Goal: Navigation & Orientation: Find specific page/section

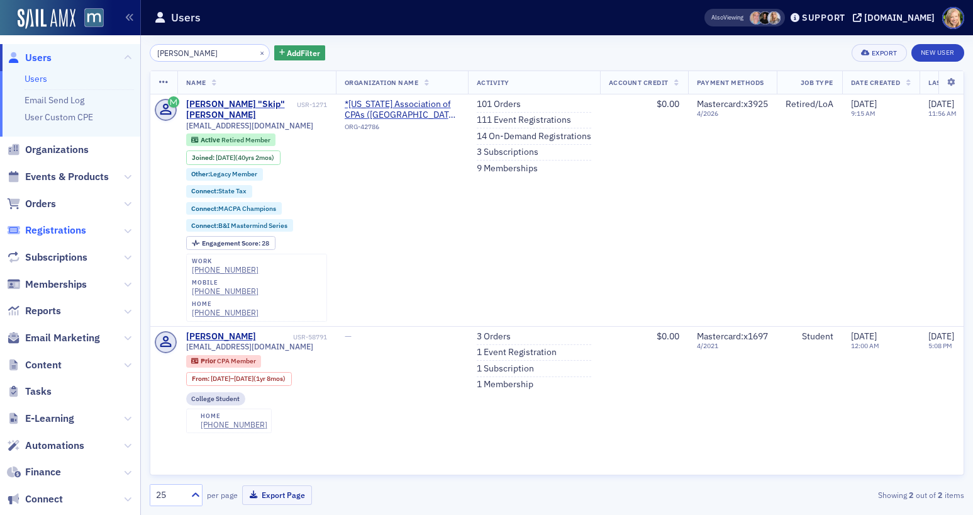
click at [38, 230] on span "Registrations" at bounding box center [55, 230] width 61 height 14
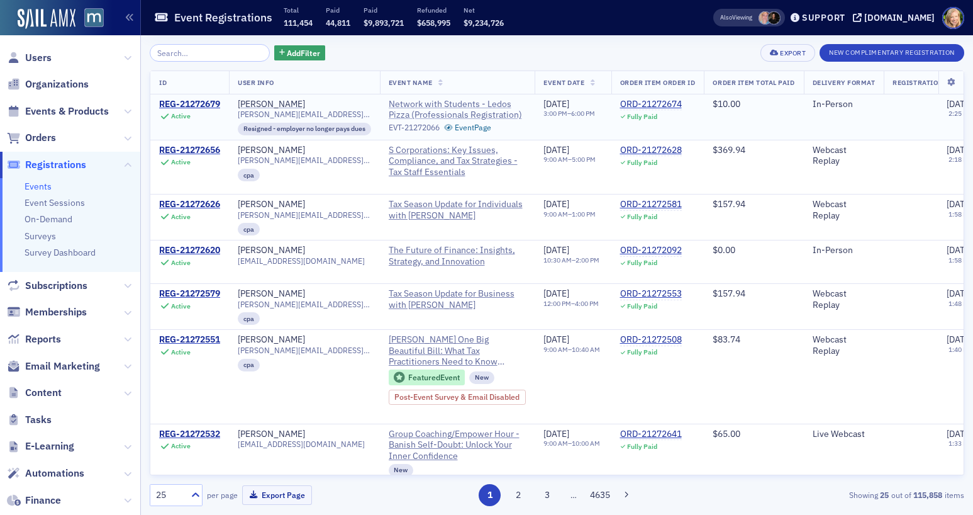
click at [454, 104] on span "Network with Students - Ledos Pizza (Professionals Registration)" at bounding box center [458, 110] width 138 height 22
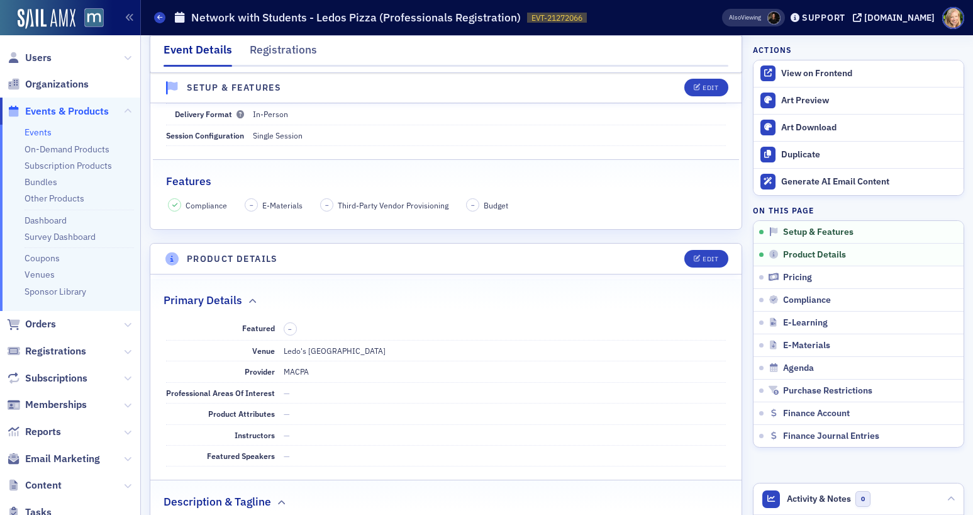
scroll to position [325, 0]
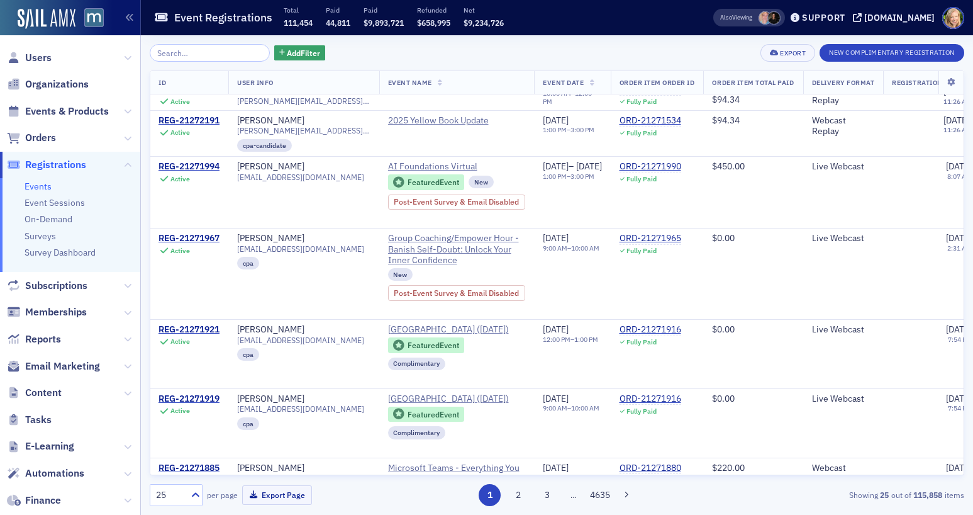
scroll to position [761, 1]
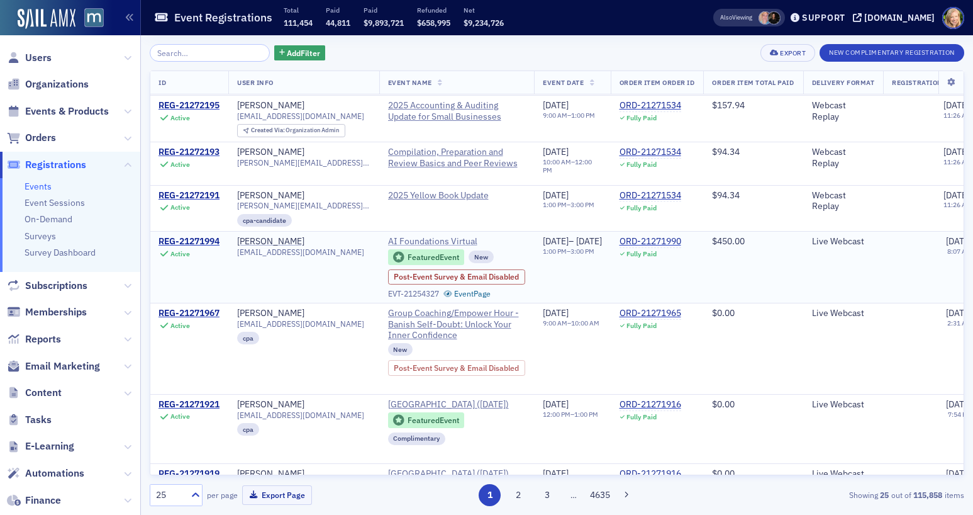
click at [467, 247] on span "AI Foundations Virtual" at bounding box center [445, 241] width 114 height 11
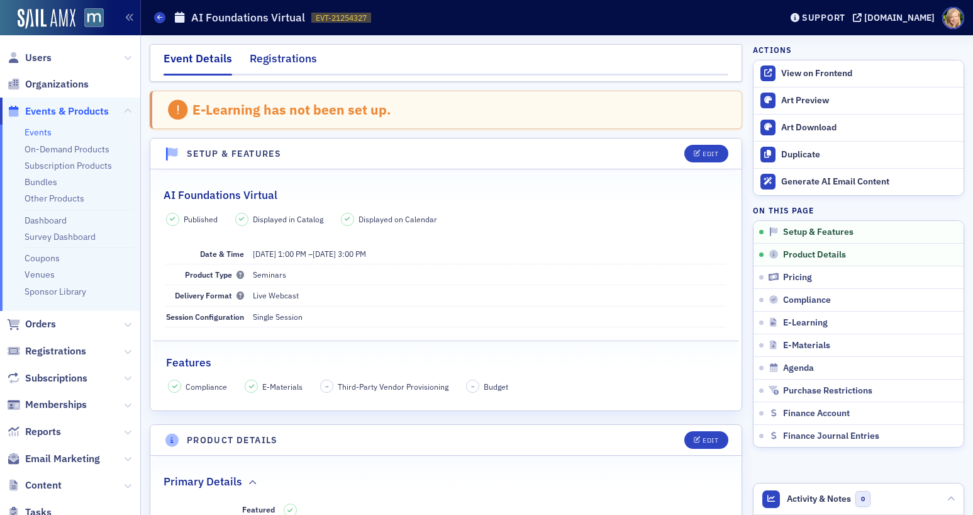
click at [277, 60] on div "Registrations" at bounding box center [283, 61] width 67 height 23
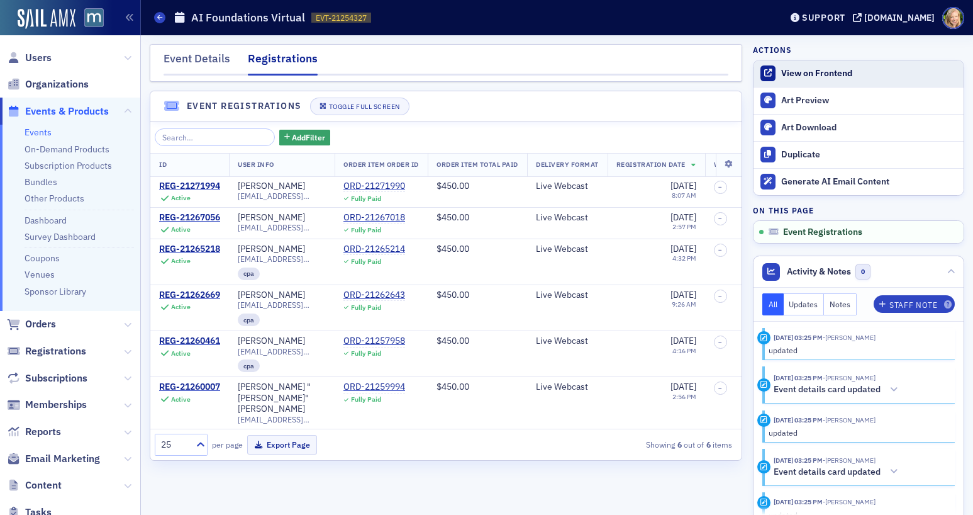
click at [837, 61] on link "View on Frontend" at bounding box center [859, 73] width 210 height 26
click at [52, 363] on span "Registrations" at bounding box center [70, 351] width 140 height 27
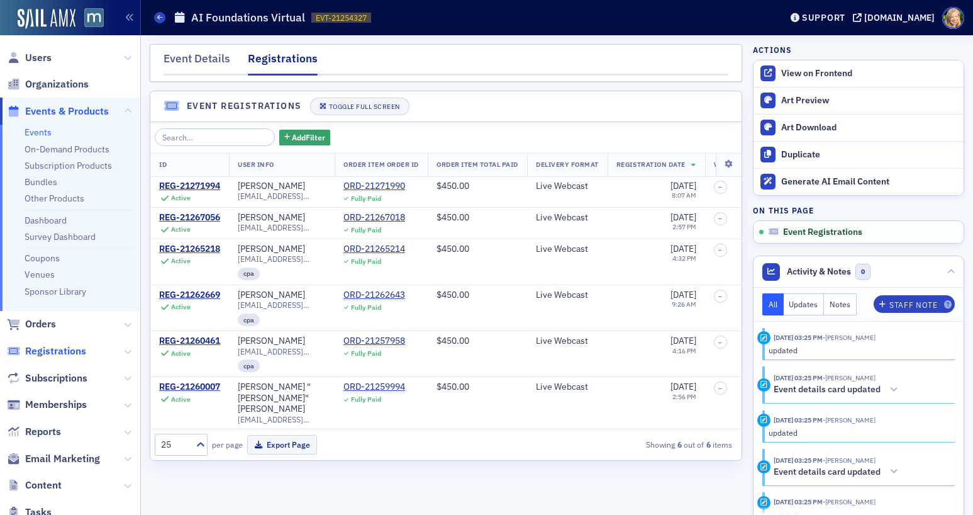
click at [52, 351] on span "Registrations" at bounding box center [55, 351] width 61 height 14
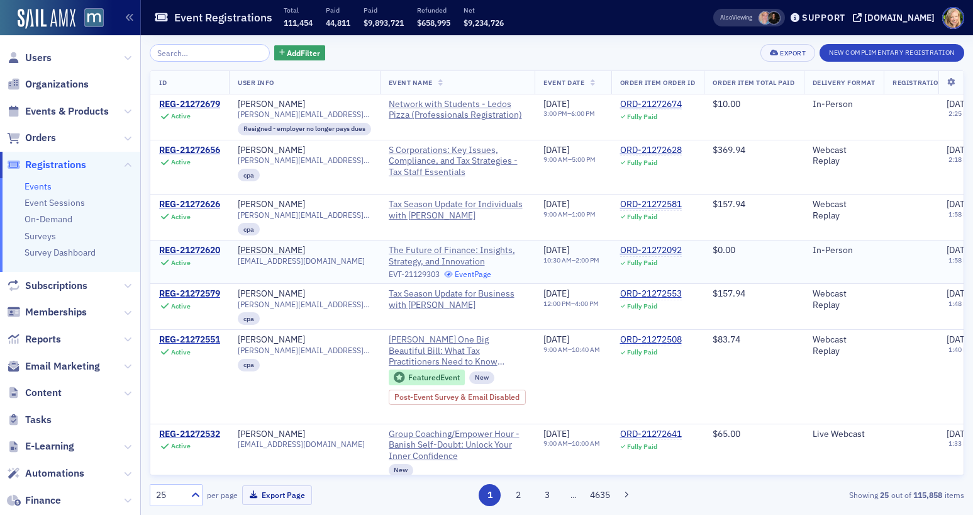
click at [470, 277] on link "Event Page" at bounding box center [468, 273] width 48 height 9
